Goal: Task Accomplishment & Management: Complete application form

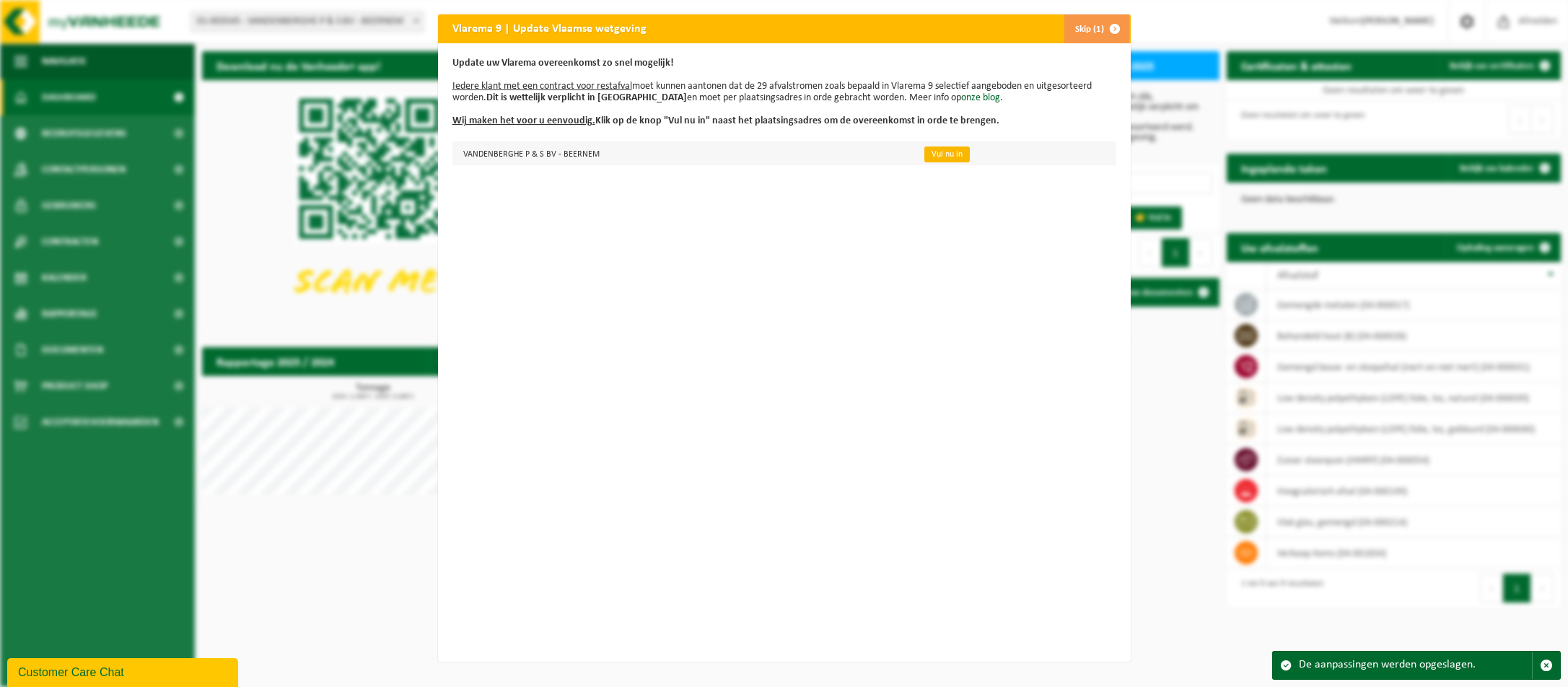
click at [928, 156] on link "Vul nu in" at bounding box center [947, 154] width 45 height 16
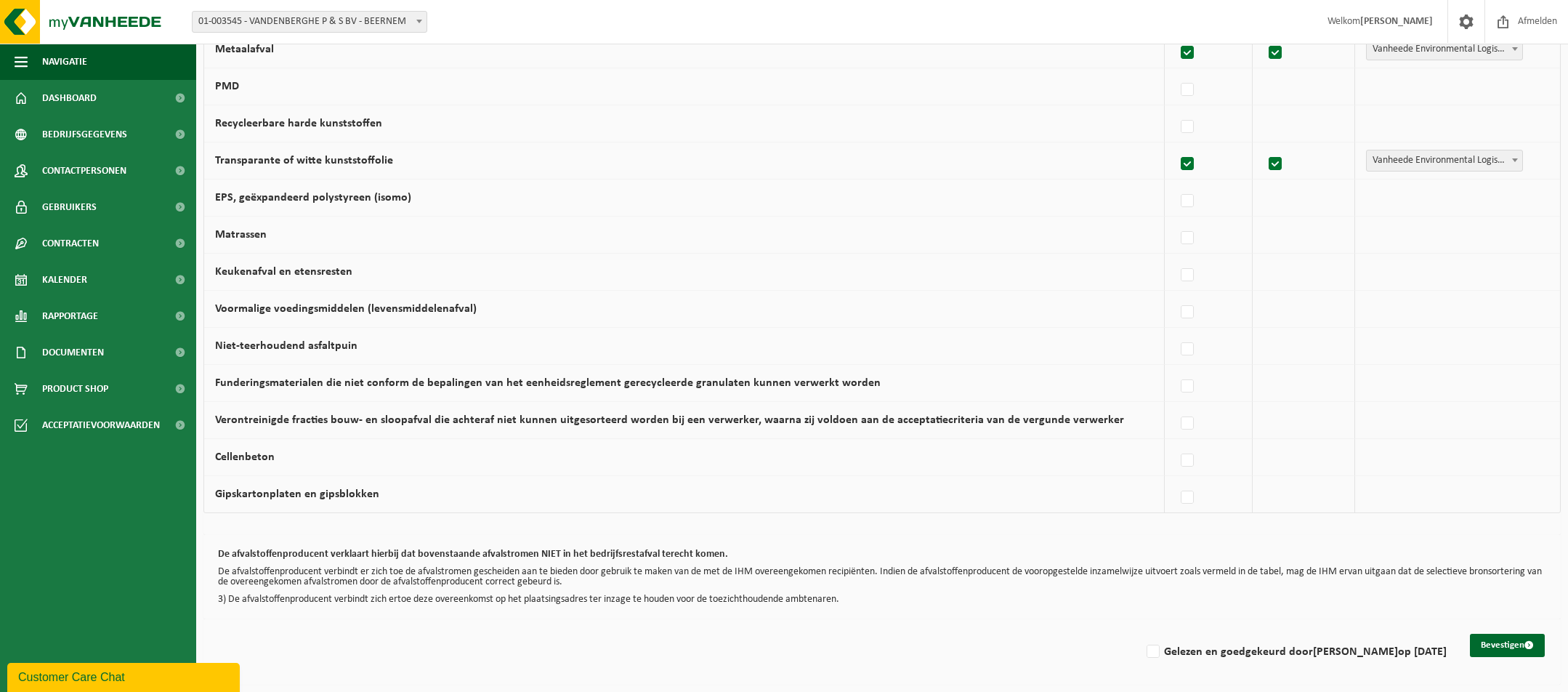
scroll to position [816, 0]
click at [1487, 637] on button "Bevestigen" at bounding box center [1507, 645] width 75 height 24
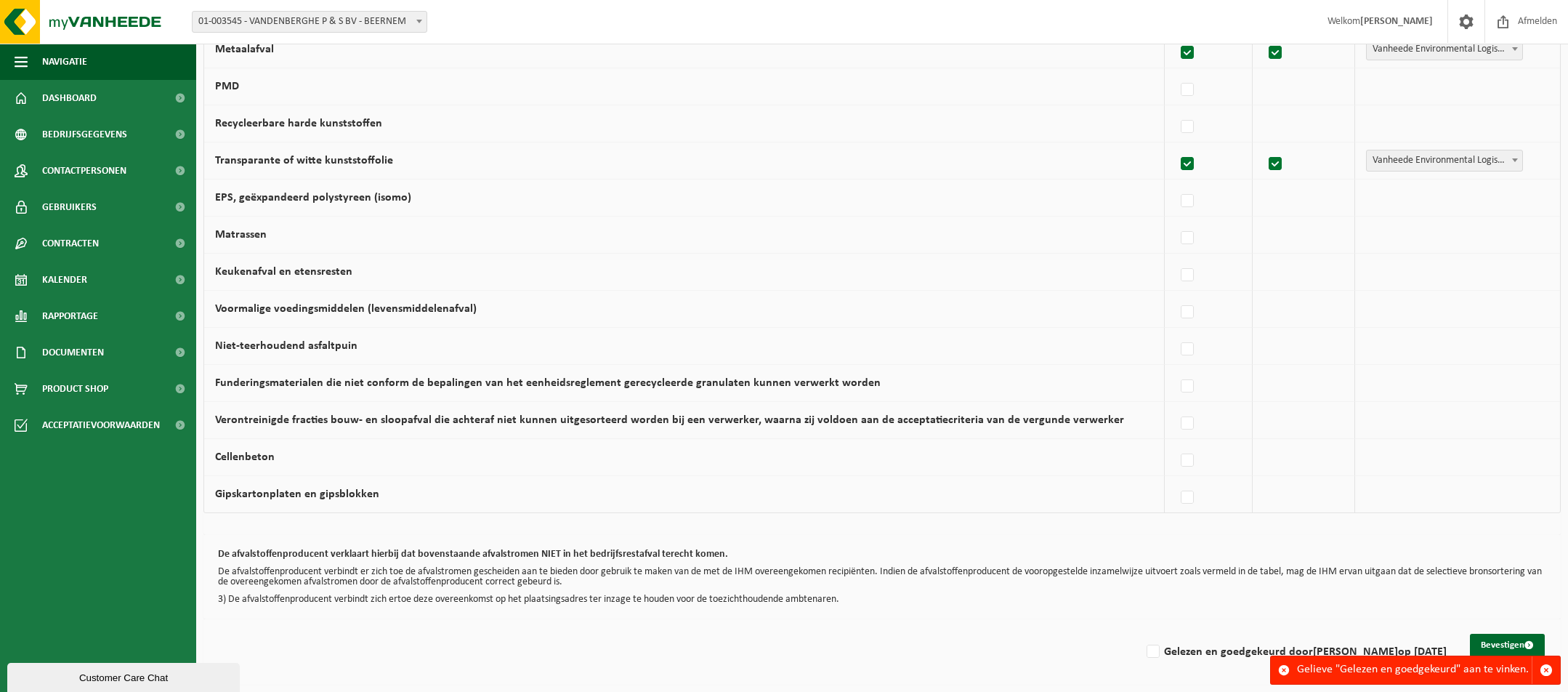
scroll to position [816, 0]
click at [1489, 640] on button "Bevestigen" at bounding box center [1507, 645] width 75 height 24
click at [1491, 645] on button "Bevestigen" at bounding box center [1507, 645] width 75 height 24
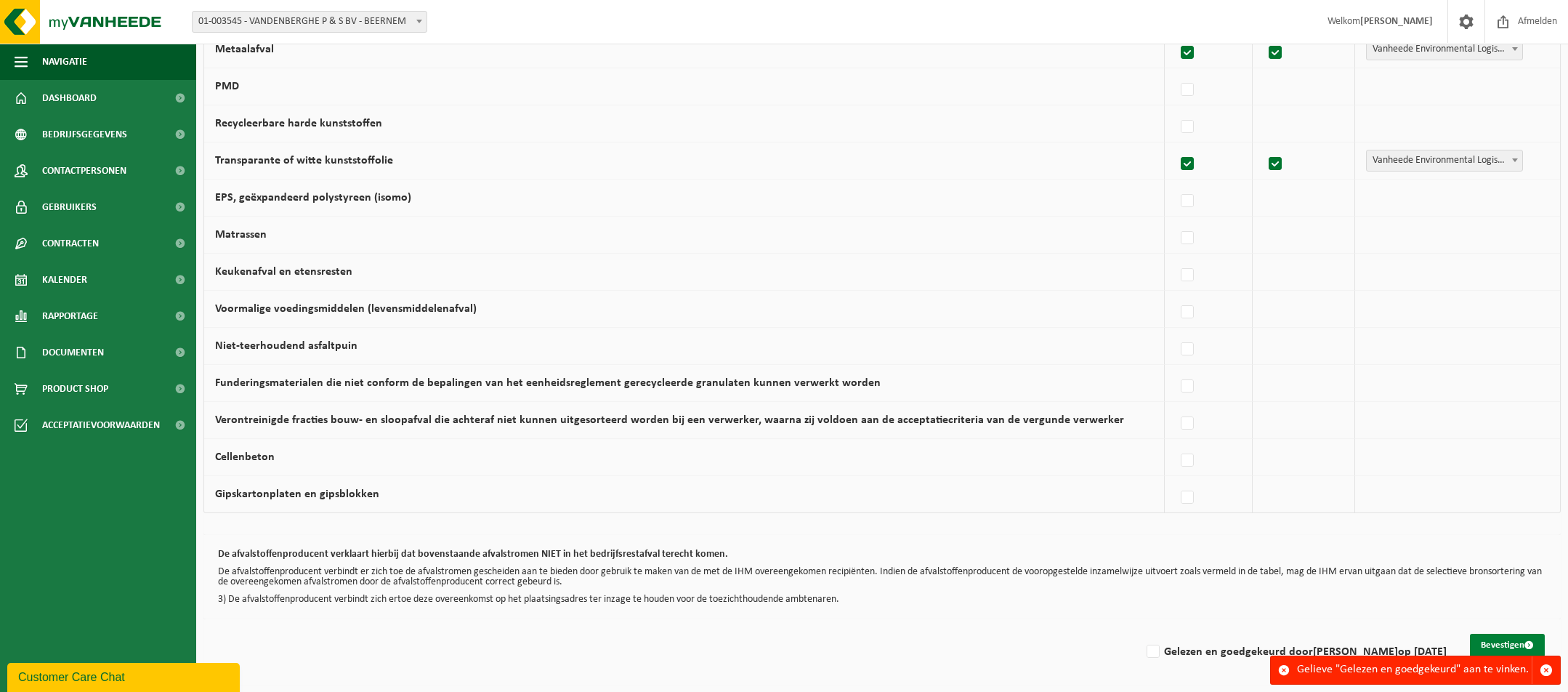
click at [1483, 644] on button "Bevestigen" at bounding box center [1507, 645] width 75 height 24
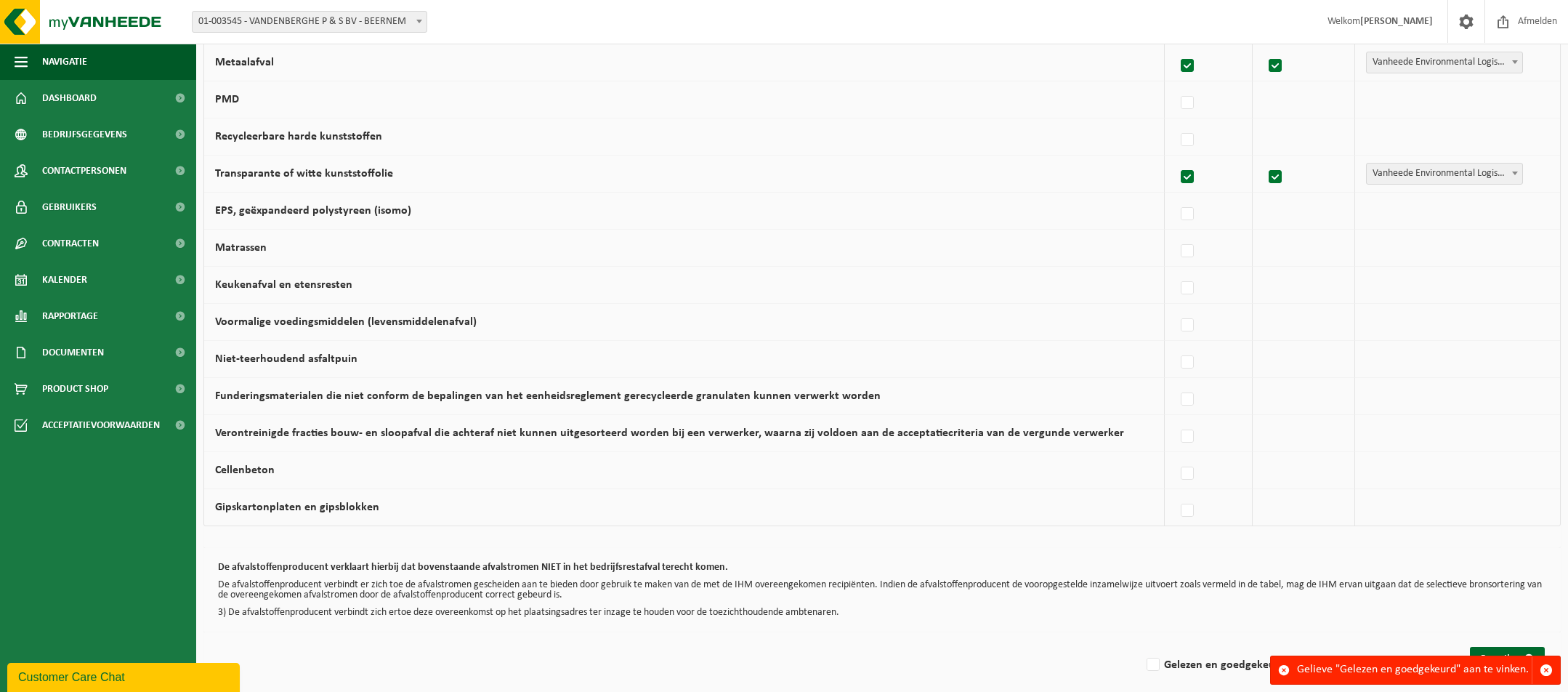
scroll to position [816, 0]
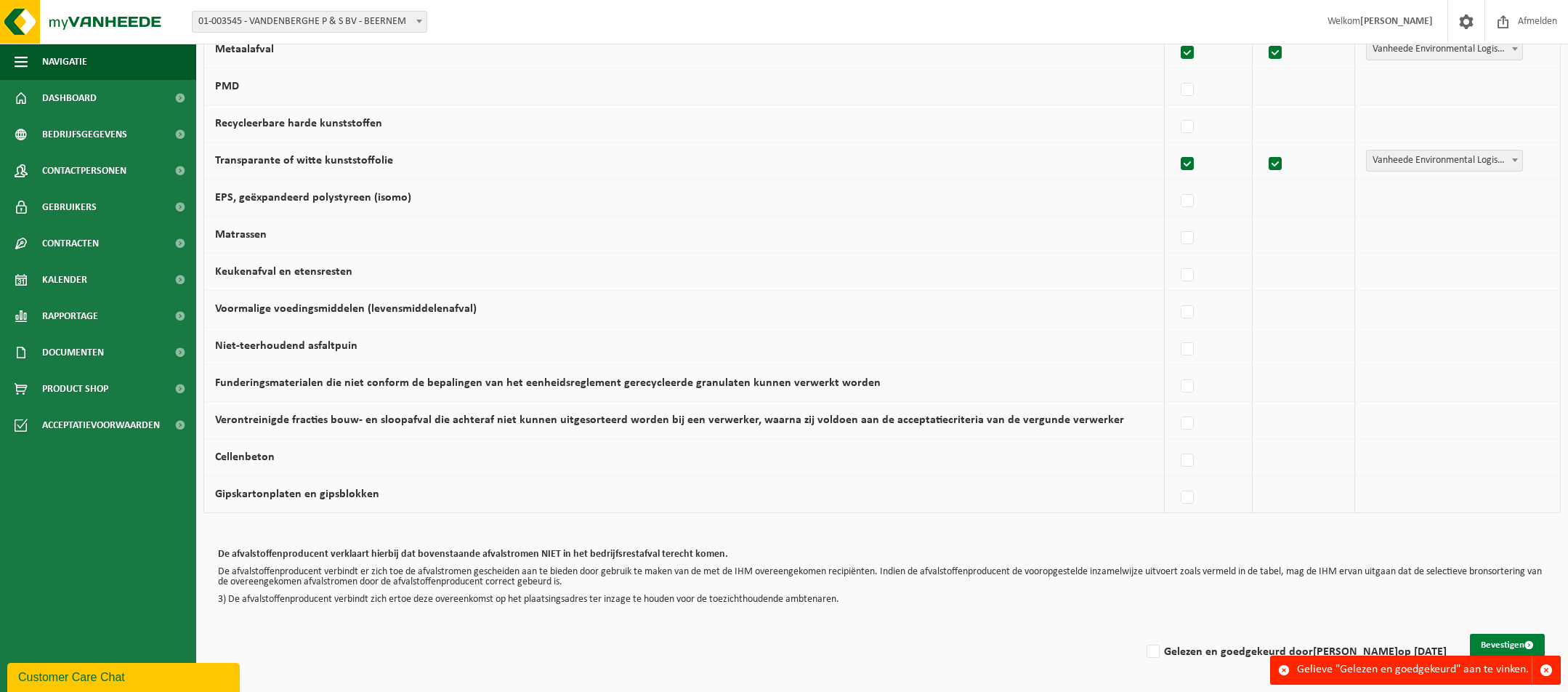
click at [1487, 637] on button "Bevestigen" at bounding box center [1507, 645] width 75 height 24
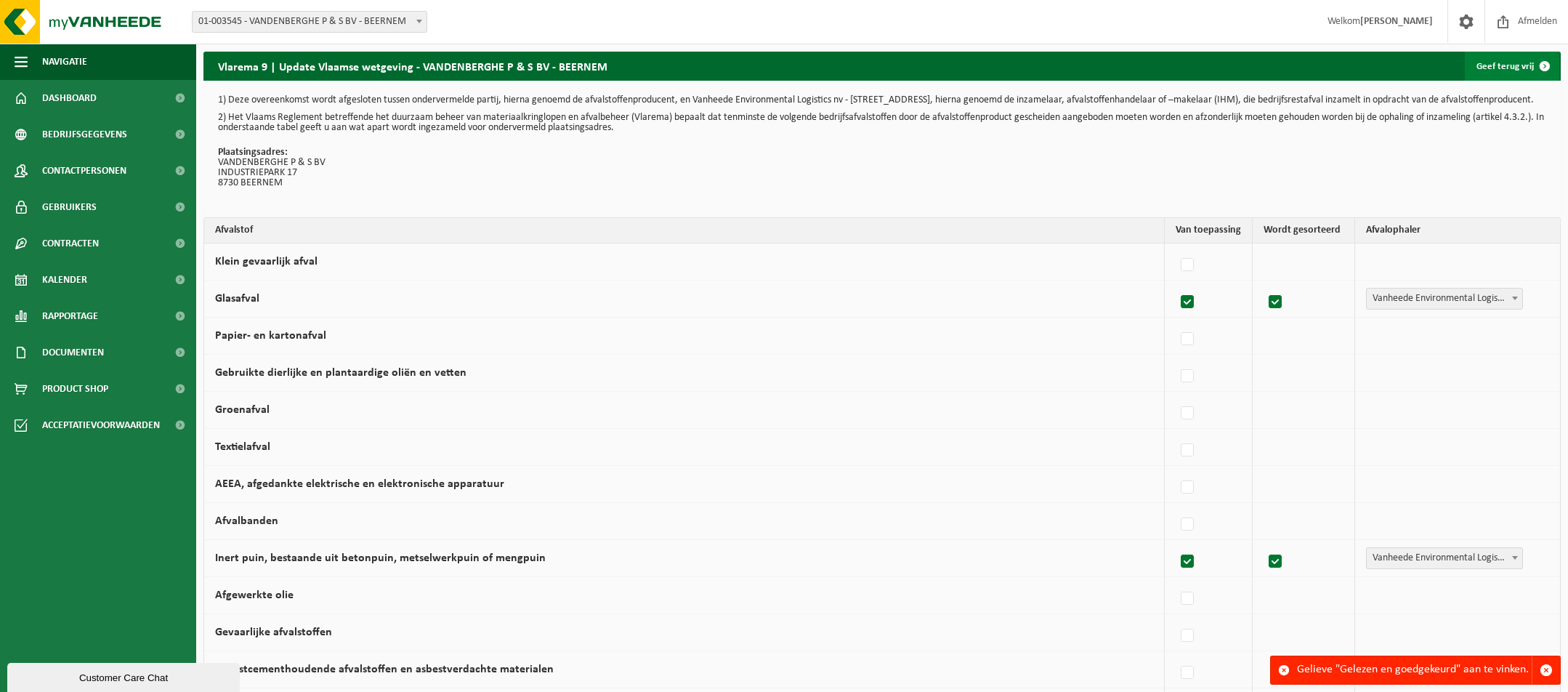
click at [1480, 71] on link "Geef terug vrij" at bounding box center [1512, 66] width 95 height 29
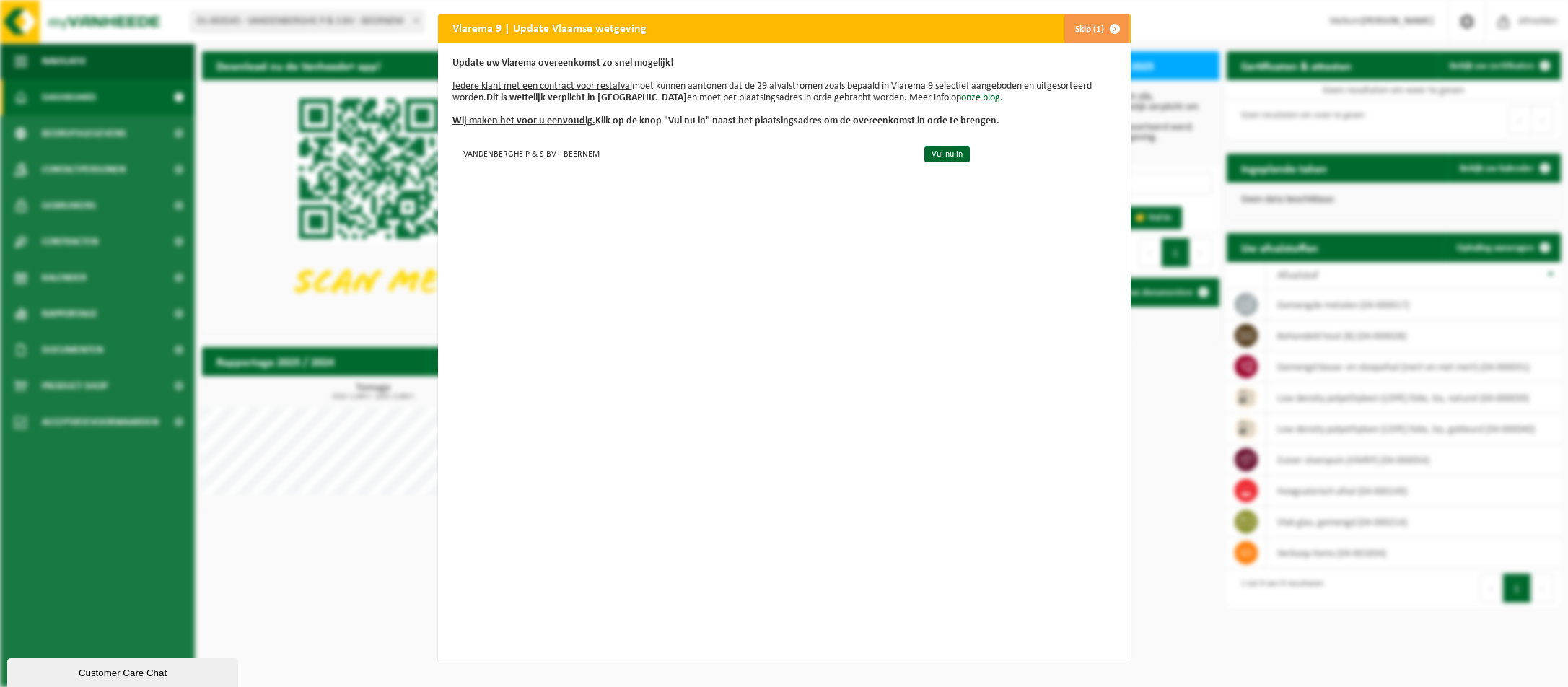
click at [1102, 28] on span "button" at bounding box center [1115, 28] width 29 height 29
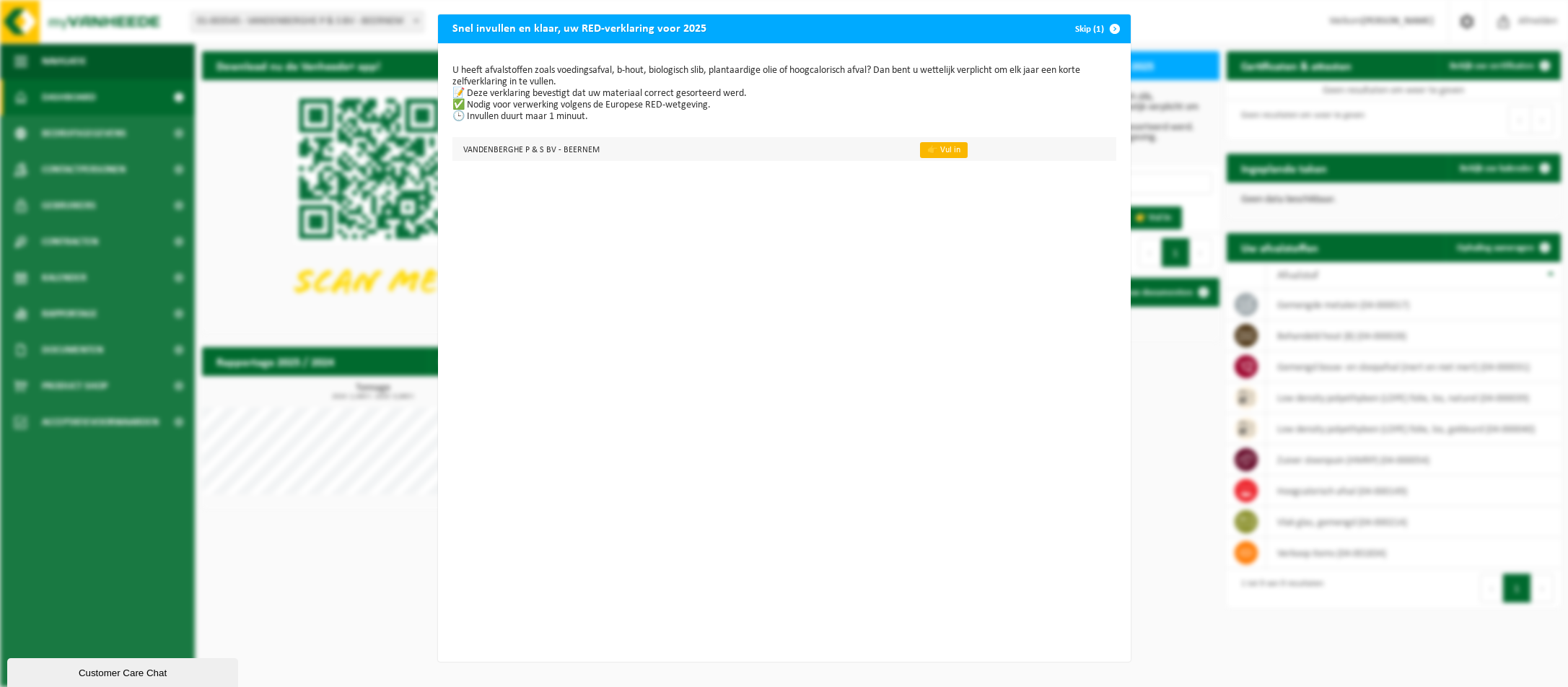
click at [933, 148] on link "👉 Vul in" at bounding box center [943, 149] width 48 height 16
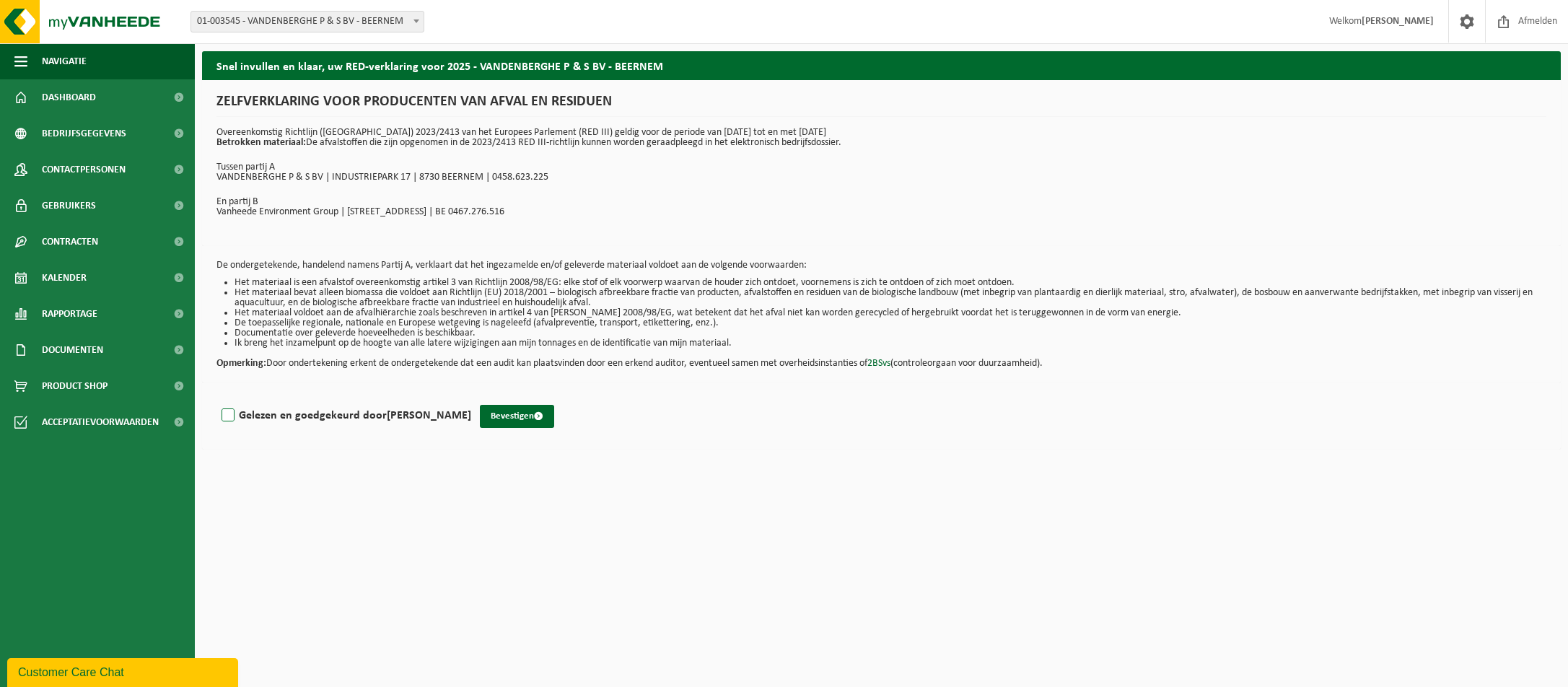
click at [226, 411] on label "Gelezen en goedgekeurd door paul vandenberghe" at bounding box center [344, 415] width 252 height 22
click at [471, 398] on input "Gelezen en goedgekeurd door paul vandenberghe" at bounding box center [471, 397] width 1 height 1
checkbox input "true"
click at [529, 414] on button "Bevestigen" at bounding box center [516, 416] width 74 height 23
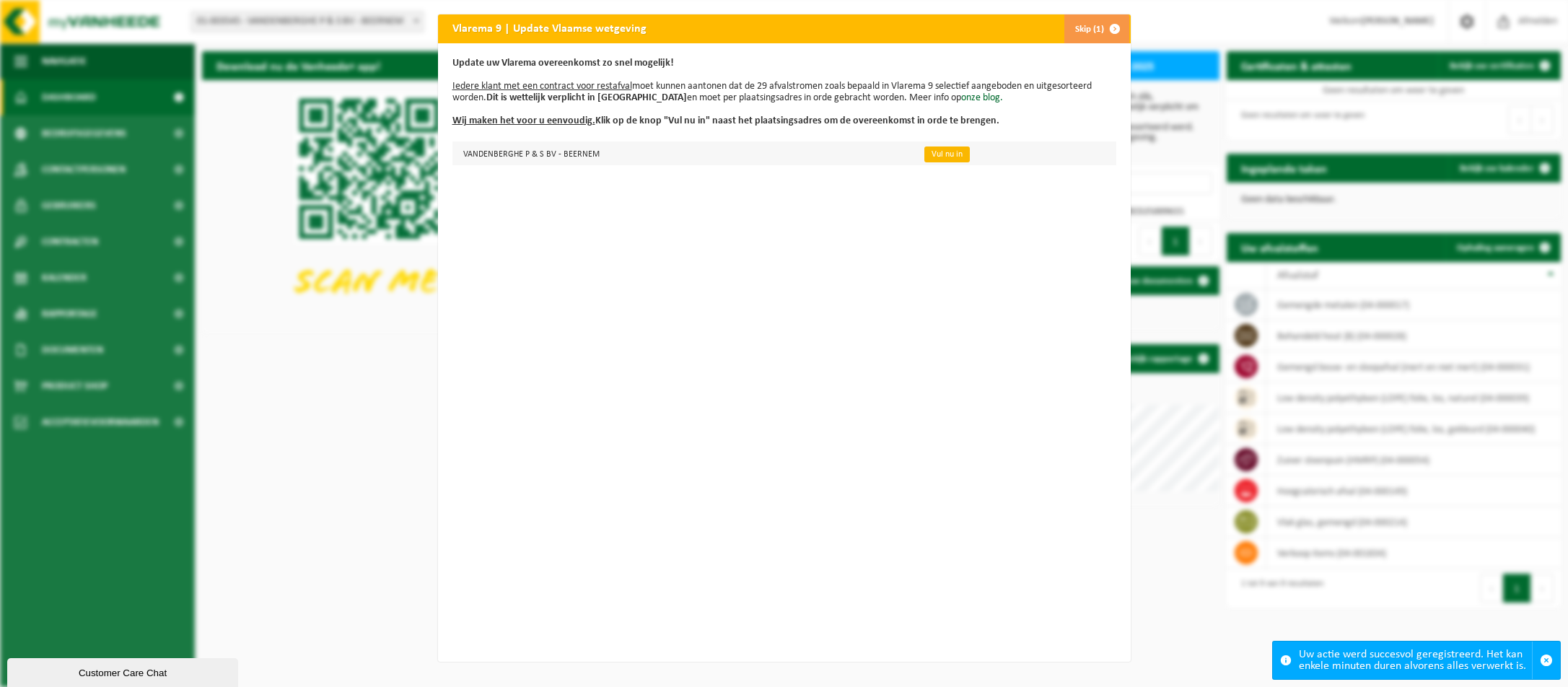
click at [930, 160] on link "Vul nu in" at bounding box center [947, 154] width 45 height 16
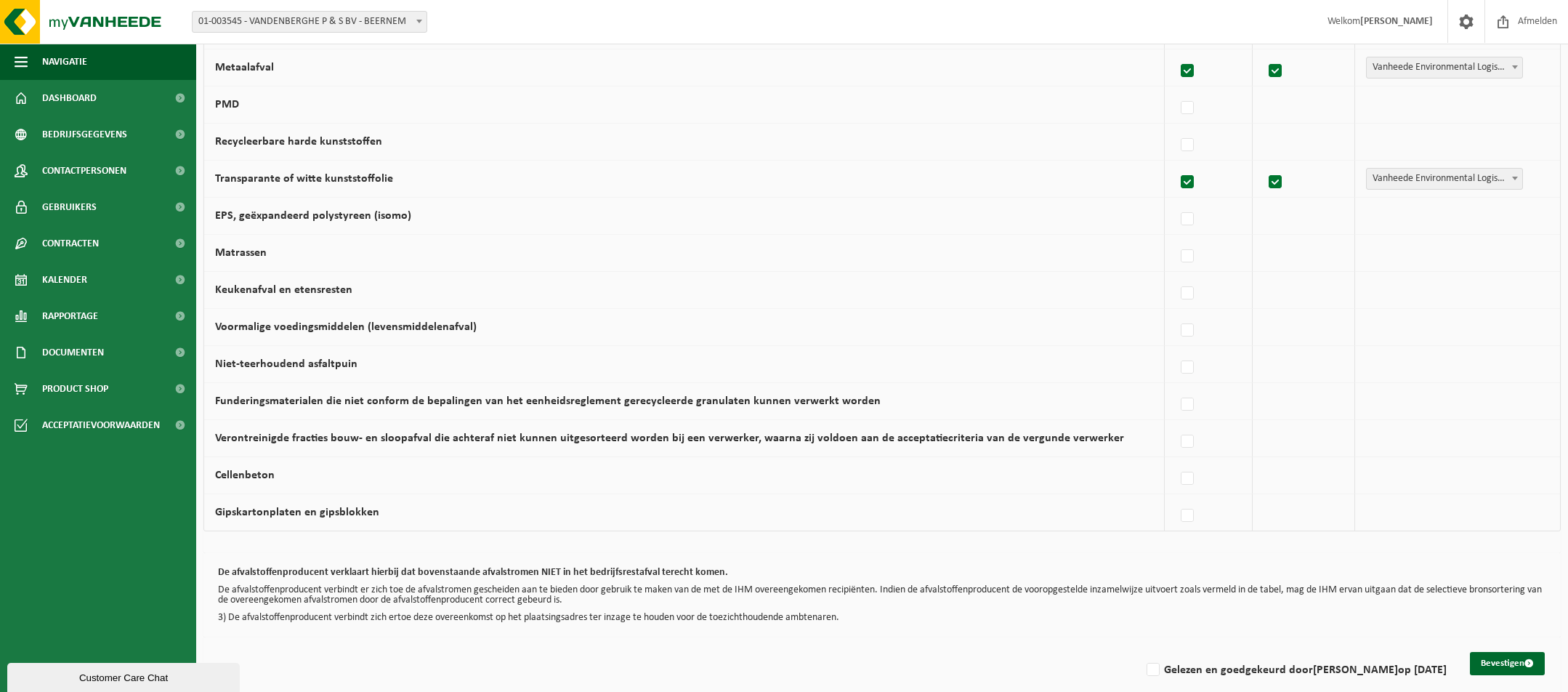
scroll to position [816, 0]
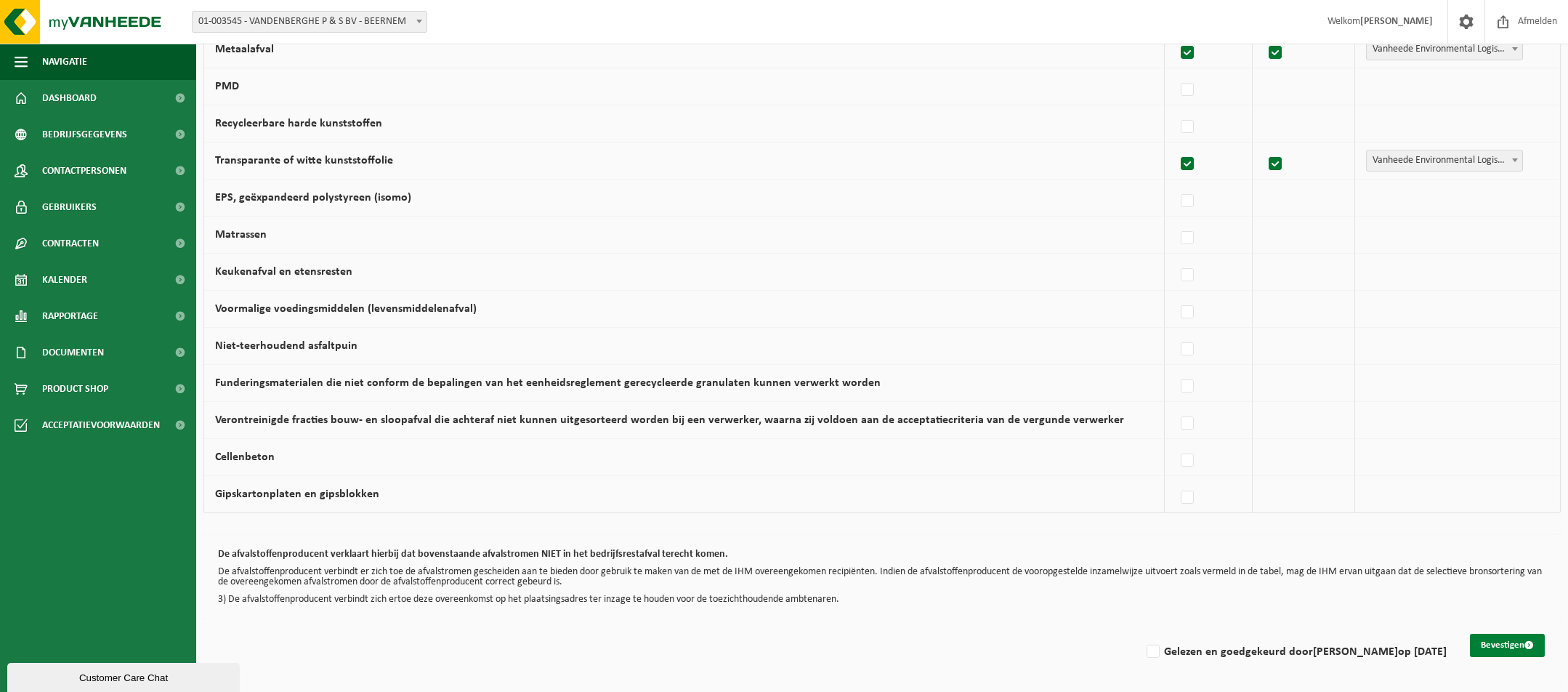
click at [1482, 637] on button "Bevestigen" at bounding box center [1507, 645] width 75 height 24
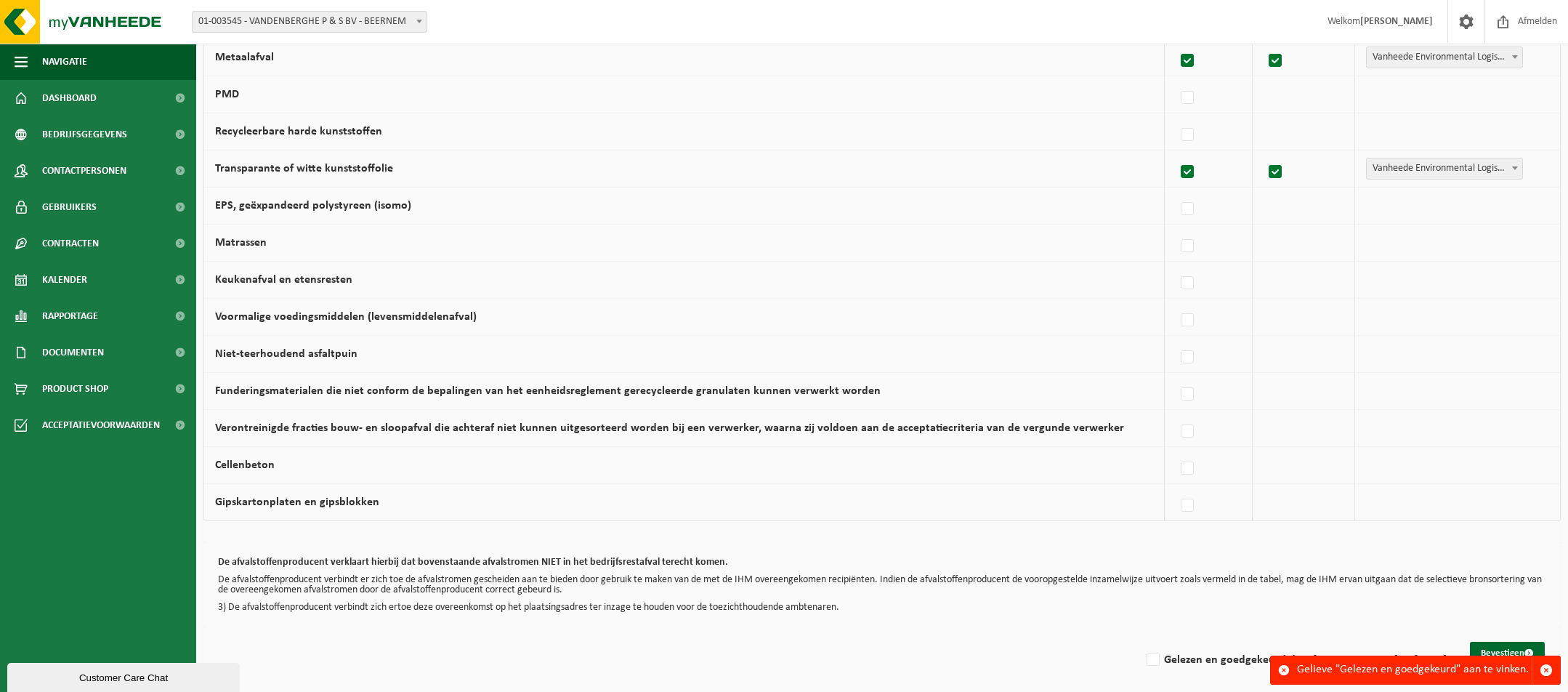
scroll to position [816, 0]
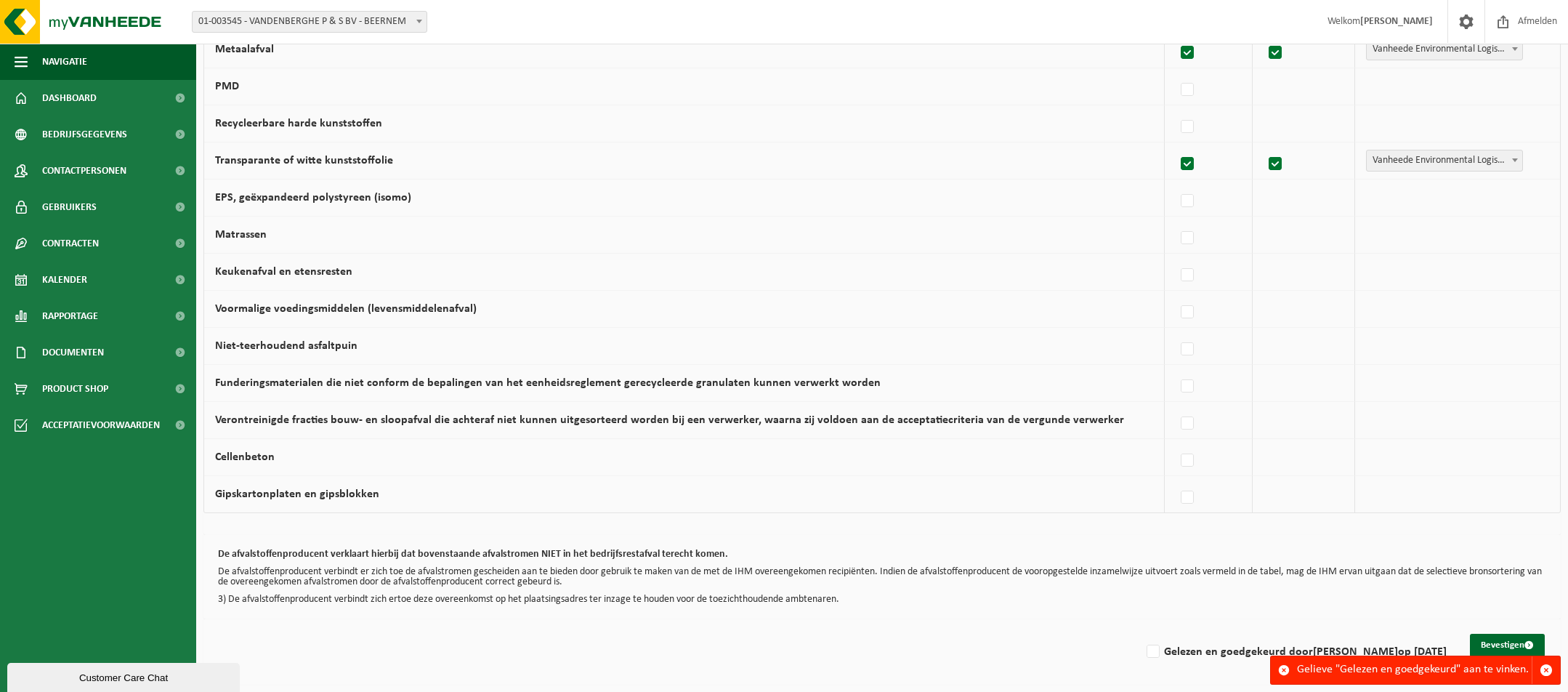
click at [194, 554] on ul "Navigatie Afmelden Dashboard Bedrijfsgegevens Contactpersonen Gebruikers Contra…" at bounding box center [98, 368] width 197 height 649
click at [1498, 24] on span at bounding box center [1503, 21] width 22 height 43
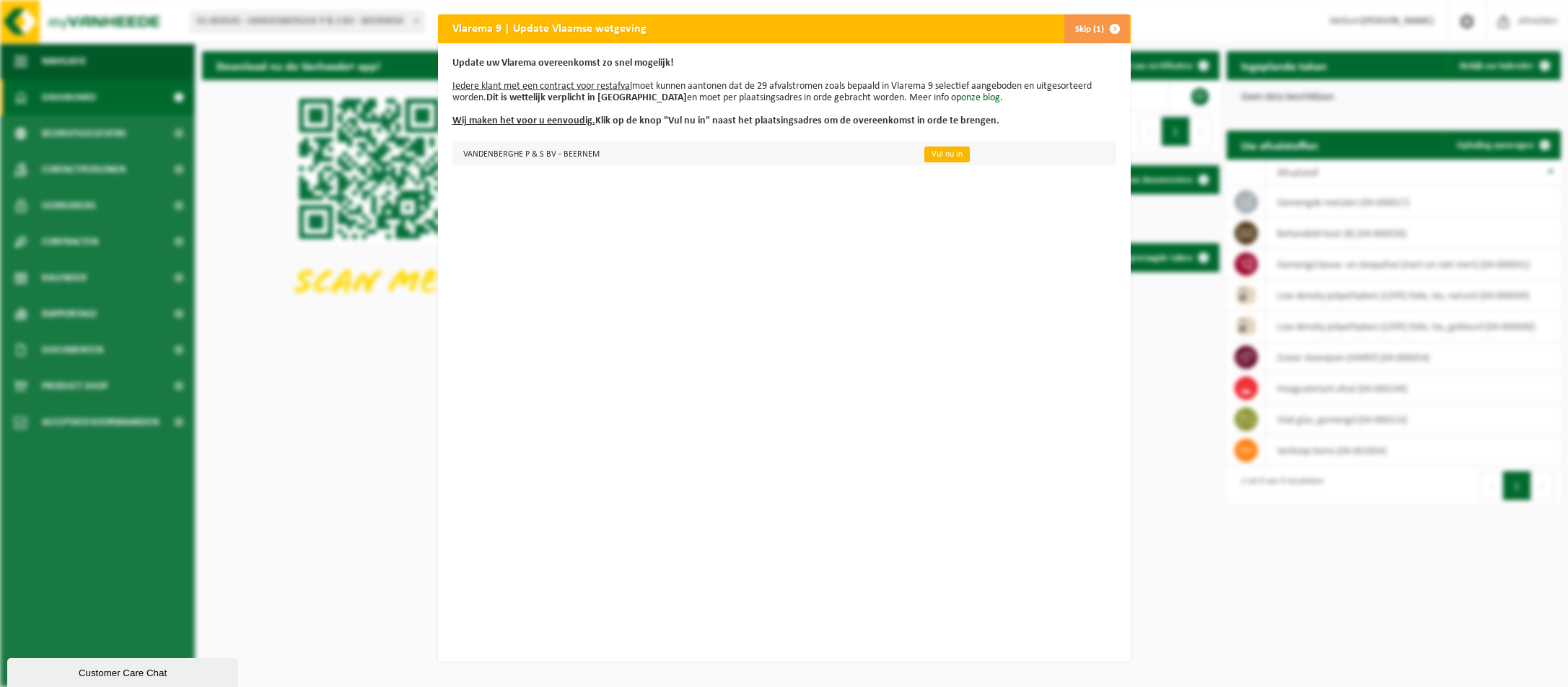
click at [932, 151] on link "Vul nu in" at bounding box center [947, 154] width 45 height 16
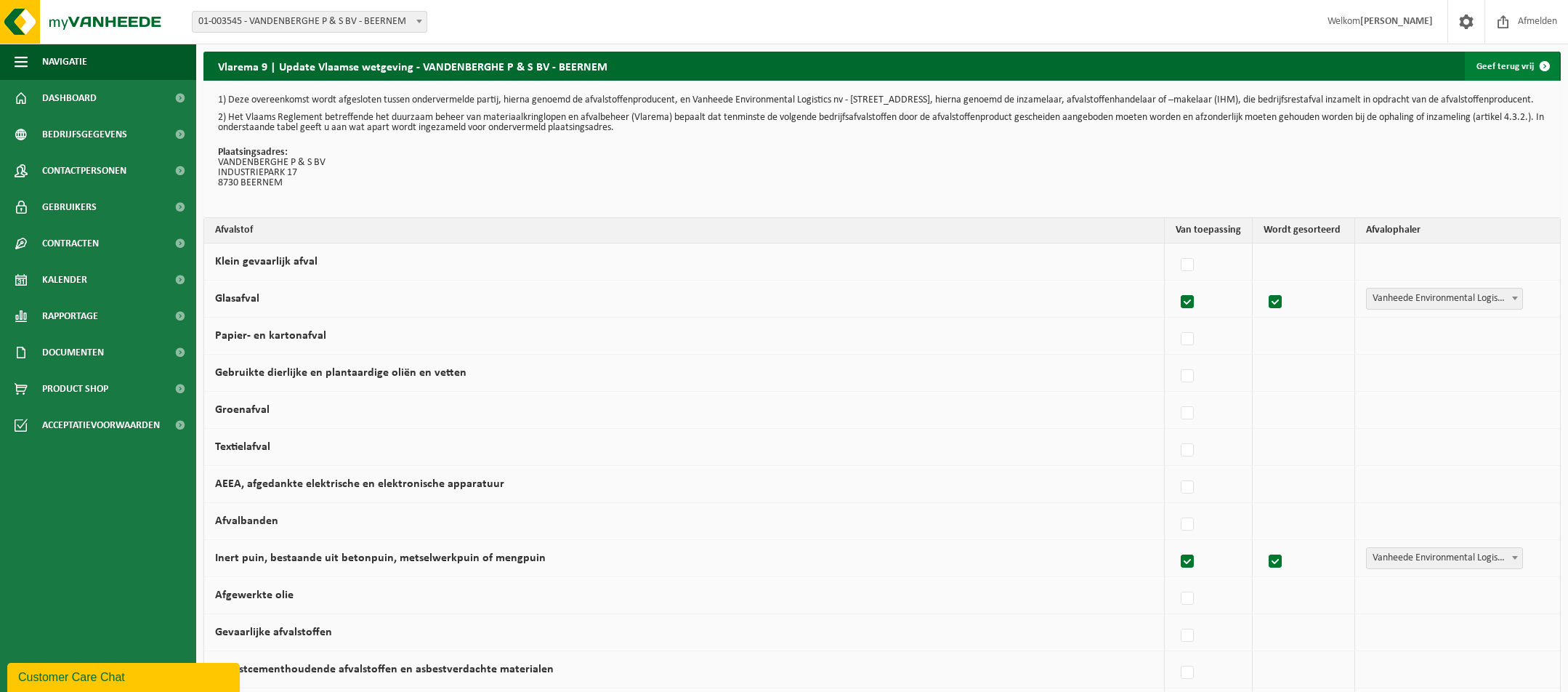
click at [1485, 67] on link "Geef terug vrij" at bounding box center [1512, 66] width 95 height 29
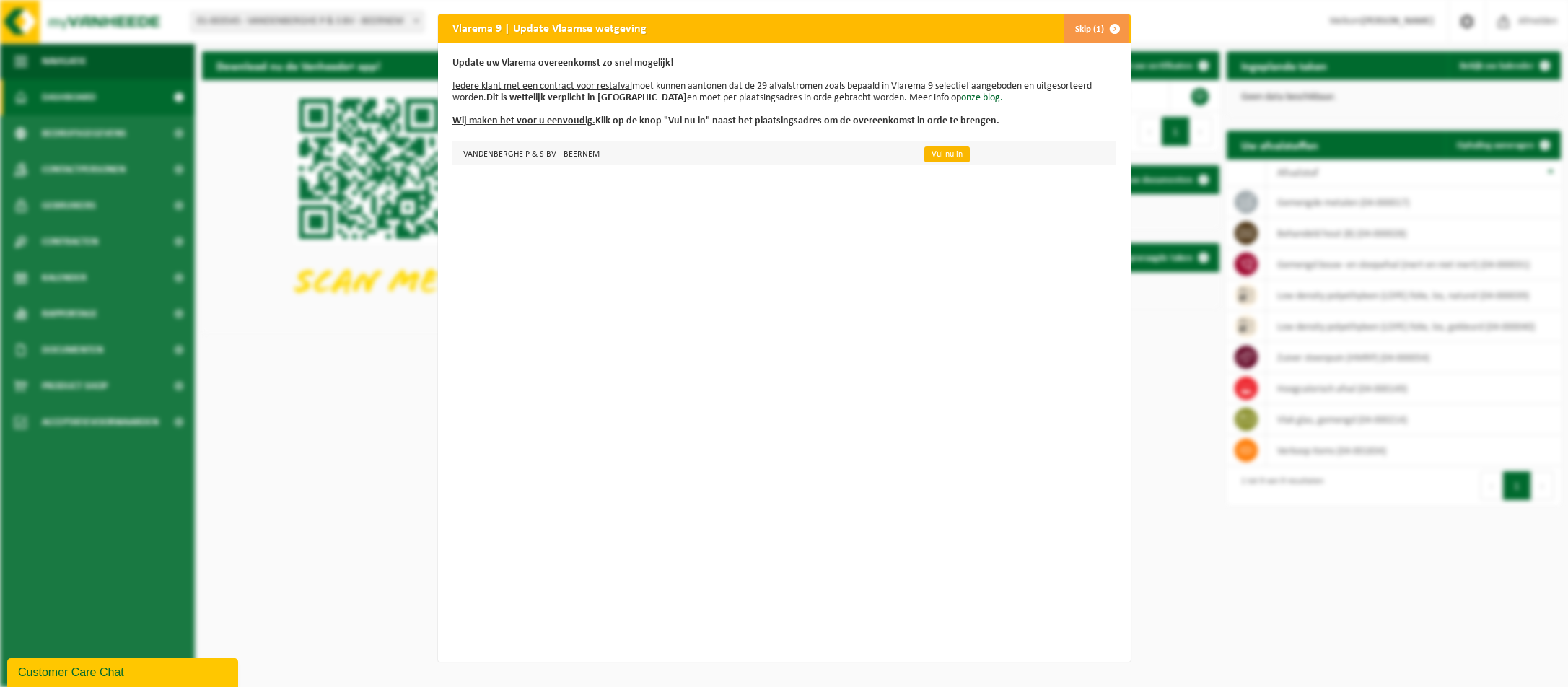
click at [925, 157] on link "Vul nu in" at bounding box center [947, 154] width 45 height 16
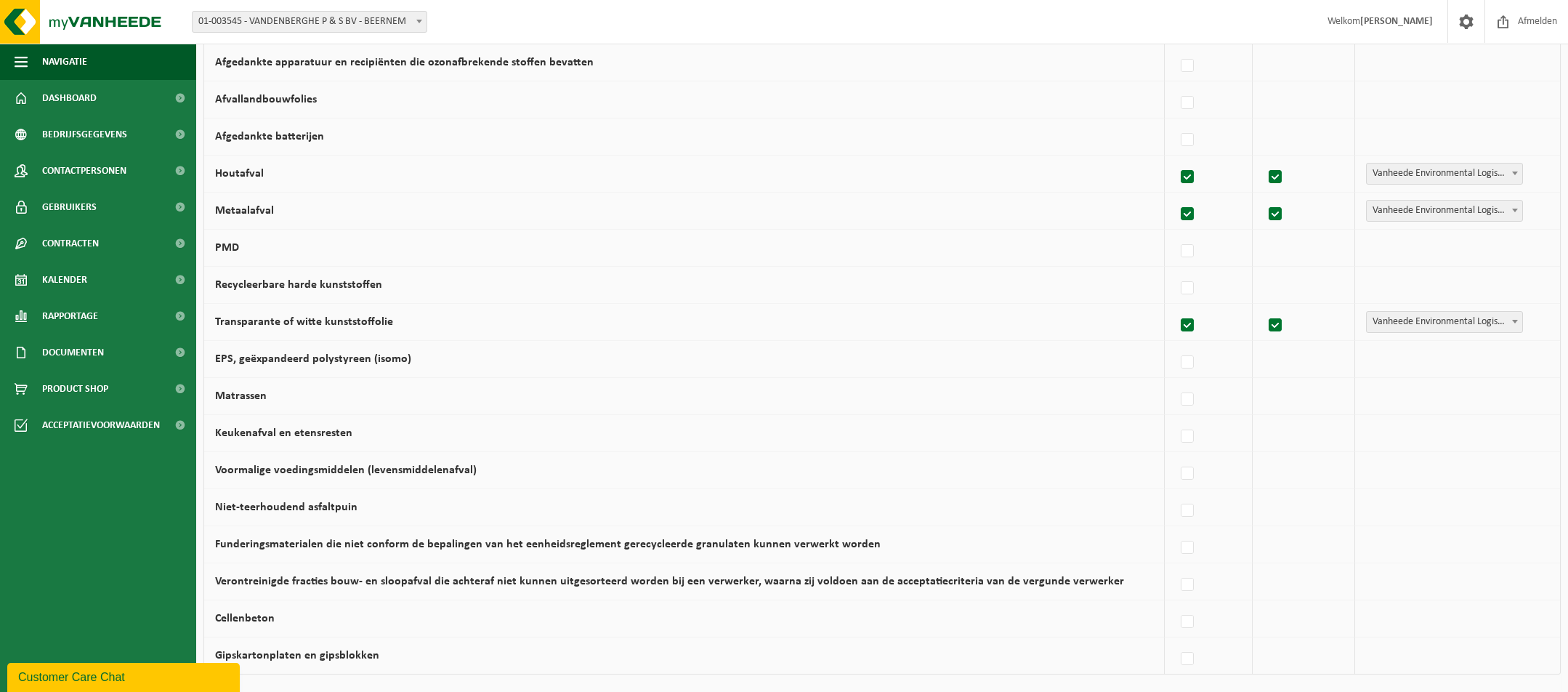
scroll to position [816, 0]
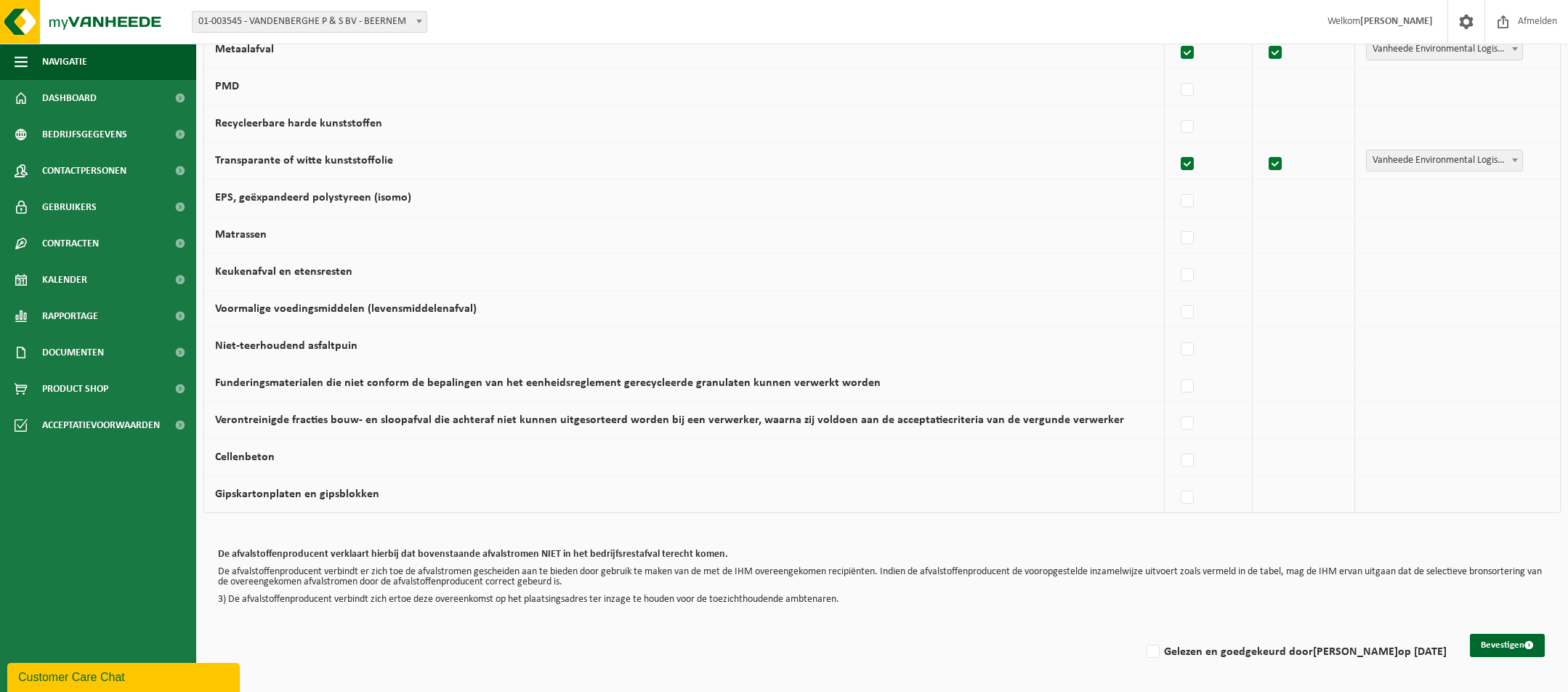
click at [972, 177] on td "Transparante of witte kunststoffolie" at bounding box center [684, 161] width 960 height 37
click at [1206, 500] on div at bounding box center [1208, 493] width 65 height 29
click at [1473, 648] on button "Bevestigen" at bounding box center [1507, 645] width 75 height 24
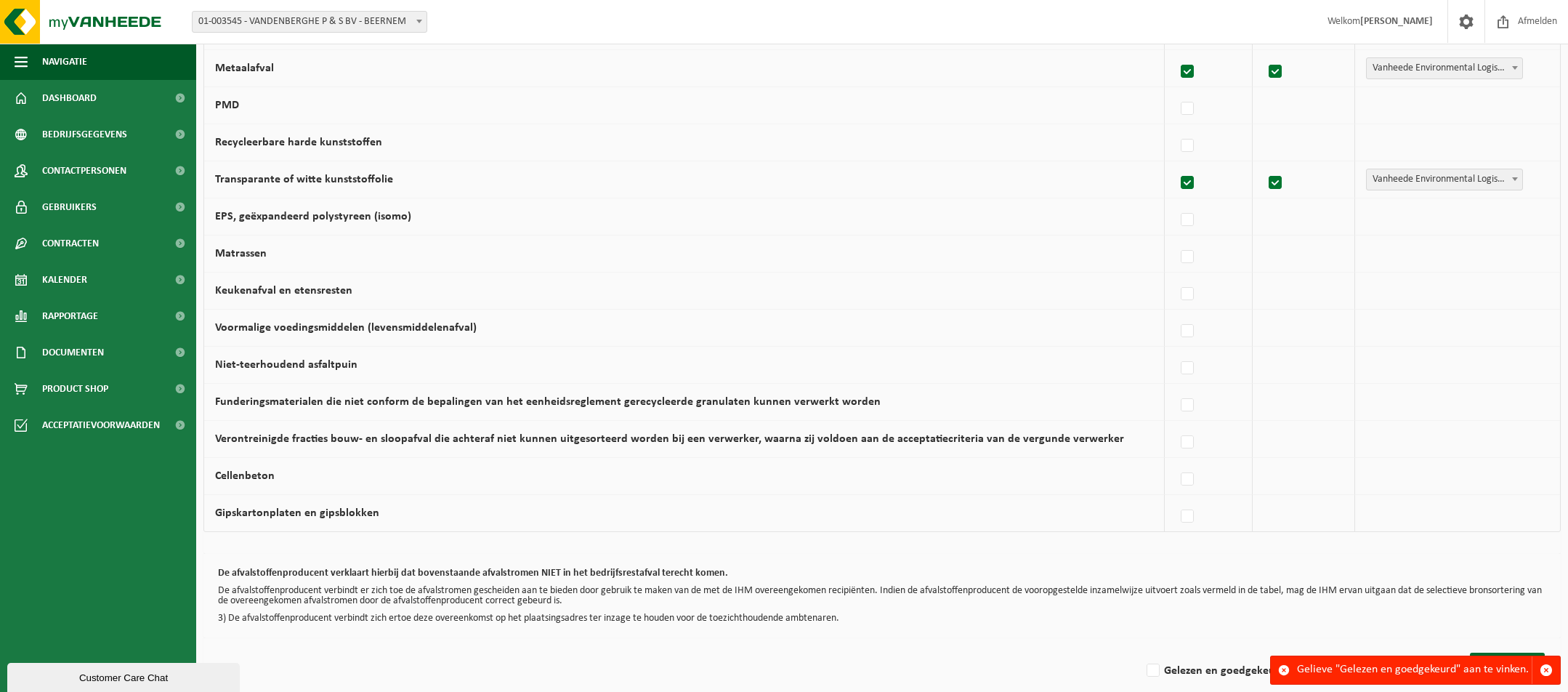
scroll to position [816, 0]
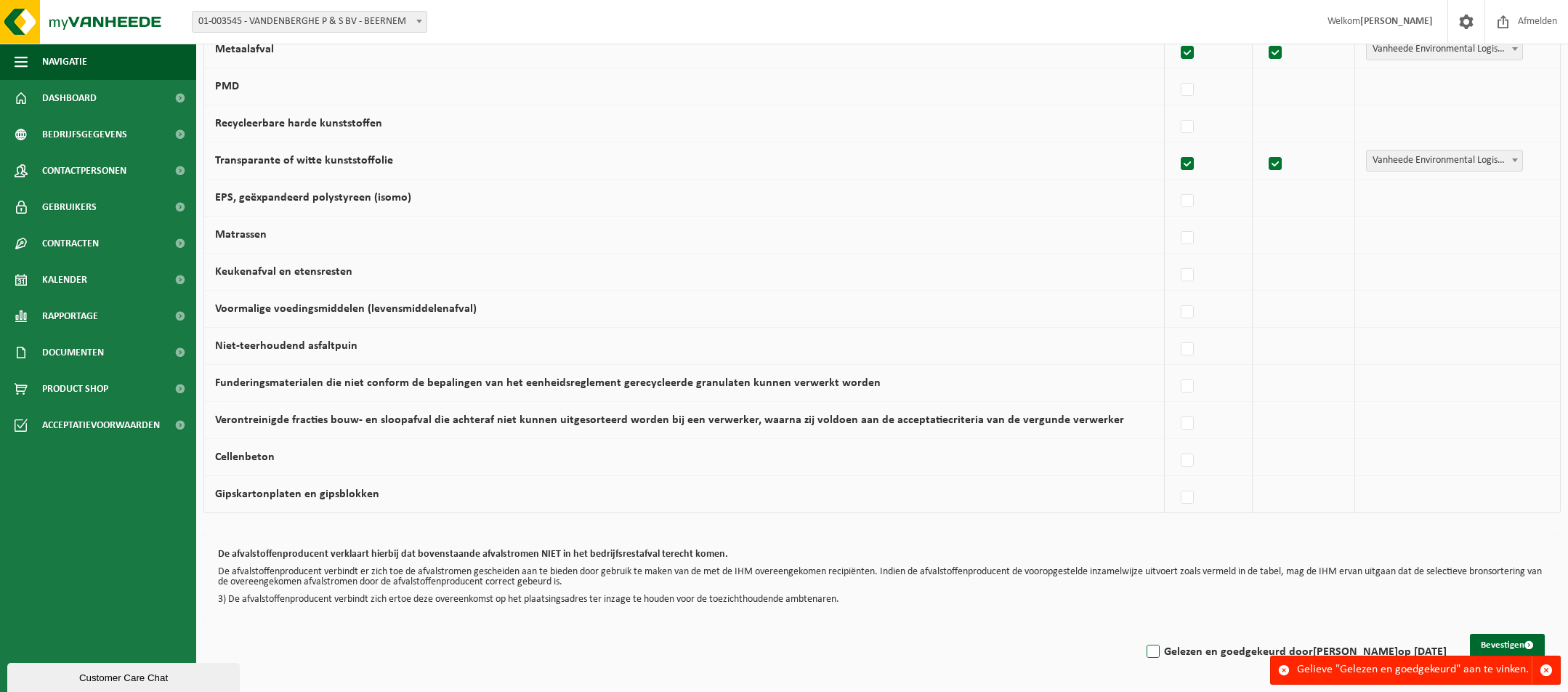
click at [1144, 647] on label "Gelezen en goedgekeurd door [PERSON_NAME] op [DATE]" at bounding box center [1295, 651] width 303 height 22
click at [1141, 633] on input "Gelezen en goedgekeurd door [PERSON_NAME] op [DATE]" at bounding box center [1141, 633] width 1 height 1
checkbox input "true"
click at [1477, 642] on button "Bevestigen" at bounding box center [1507, 645] width 75 height 24
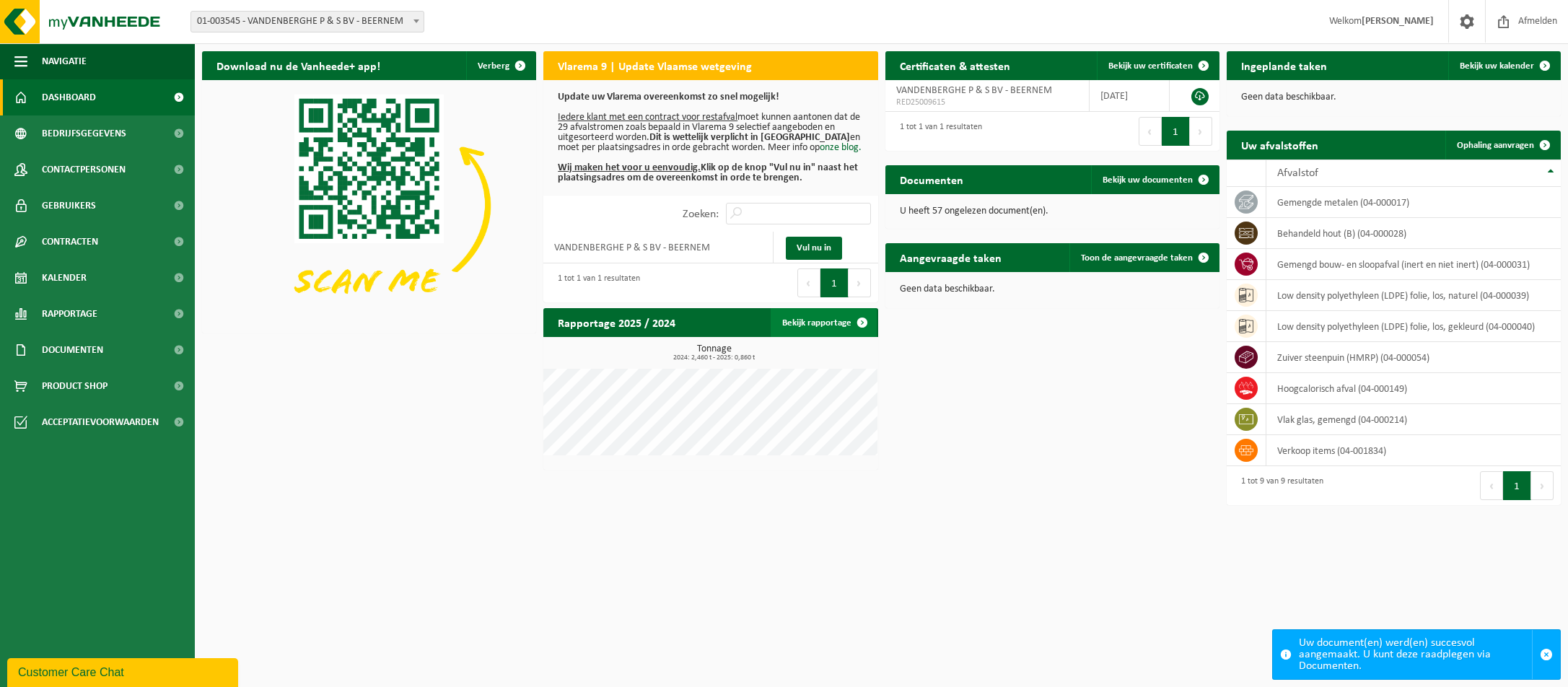
click at [811, 326] on link "Bekijk rapportage" at bounding box center [823, 322] width 106 height 29
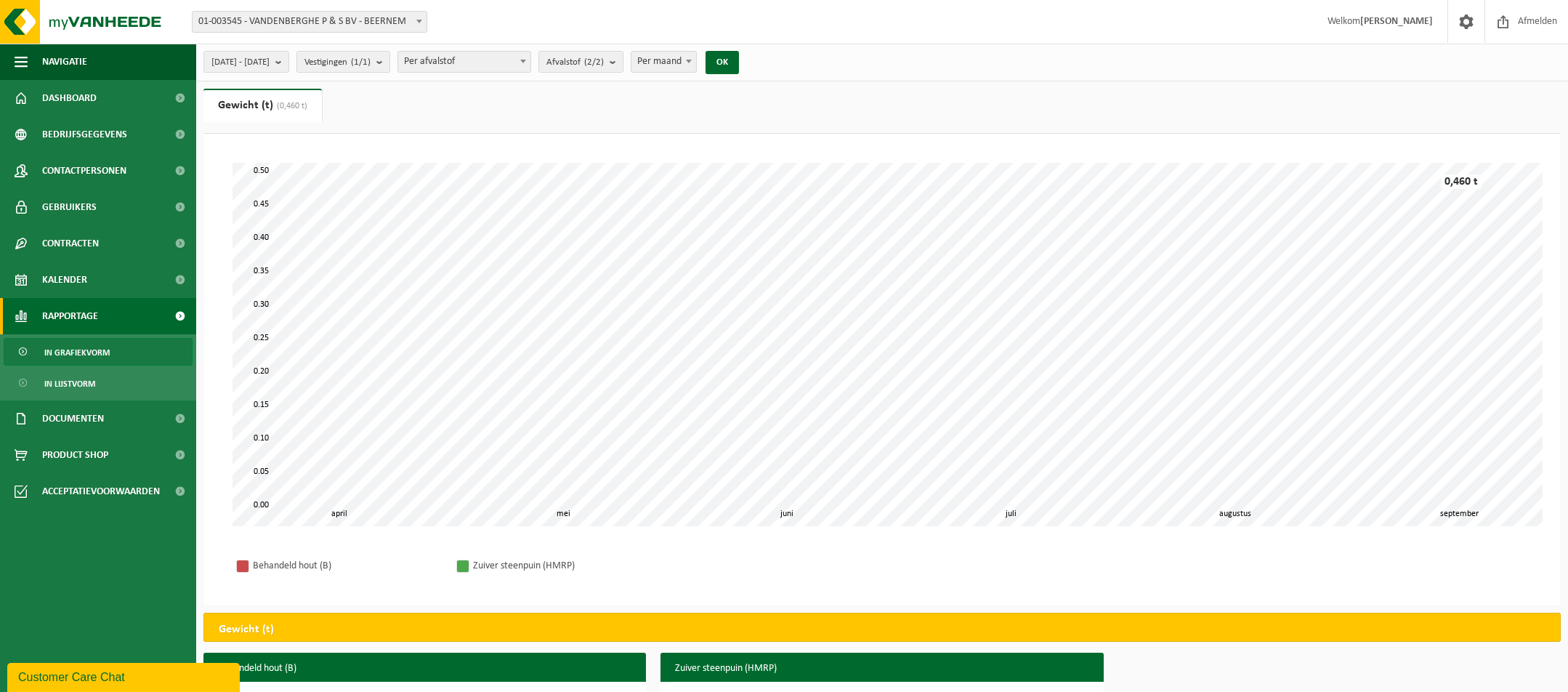
click at [420, 25] on span at bounding box center [419, 21] width 14 height 19
